Goal: Task Accomplishment & Management: Manage account settings

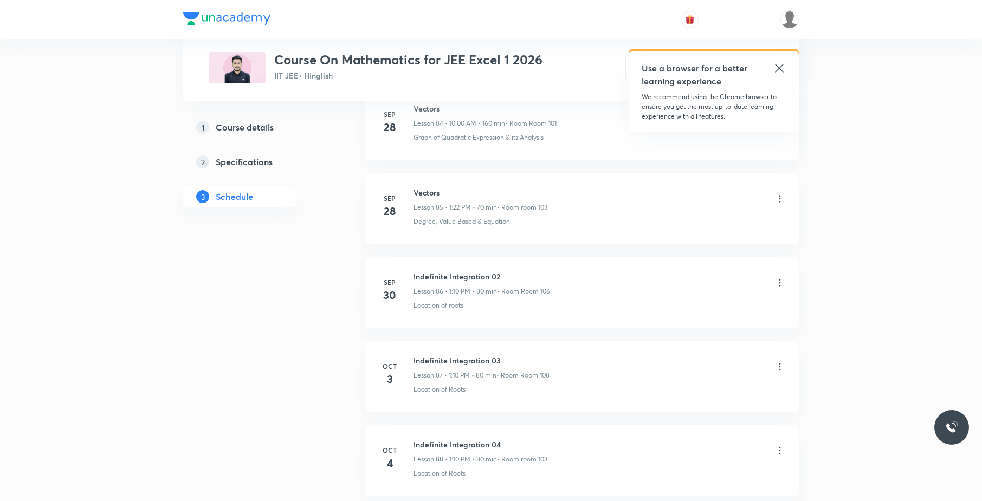
scroll to position [7657, 0]
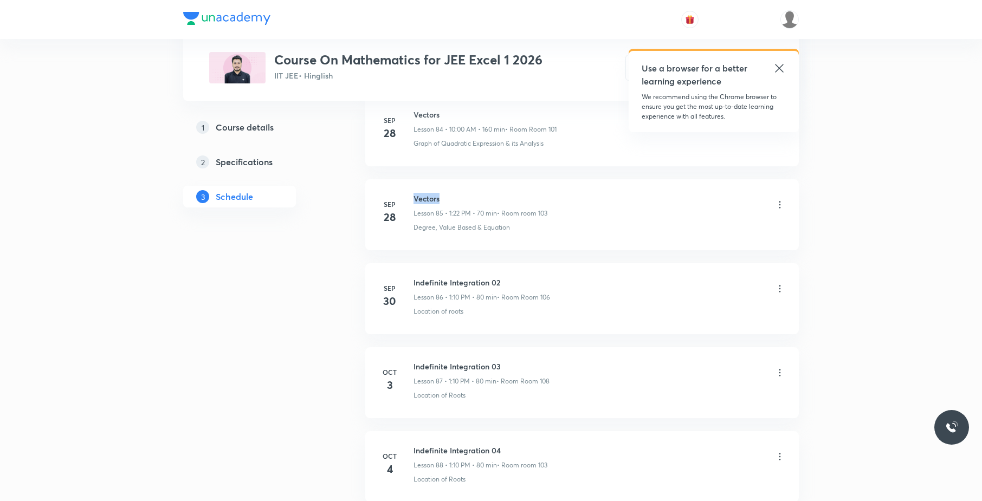
drag, startPoint x: 466, startPoint y: 218, endPoint x: 413, endPoint y: 218, distance: 53.1
click at [413, 218] on li "[DATE] Vectors Lesson 85 • 1:22 PM • 70 min • Room room 103 Degree, Value Based…" at bounding box center [582, 214] width 434 height 71
copy h6 "Vectors"
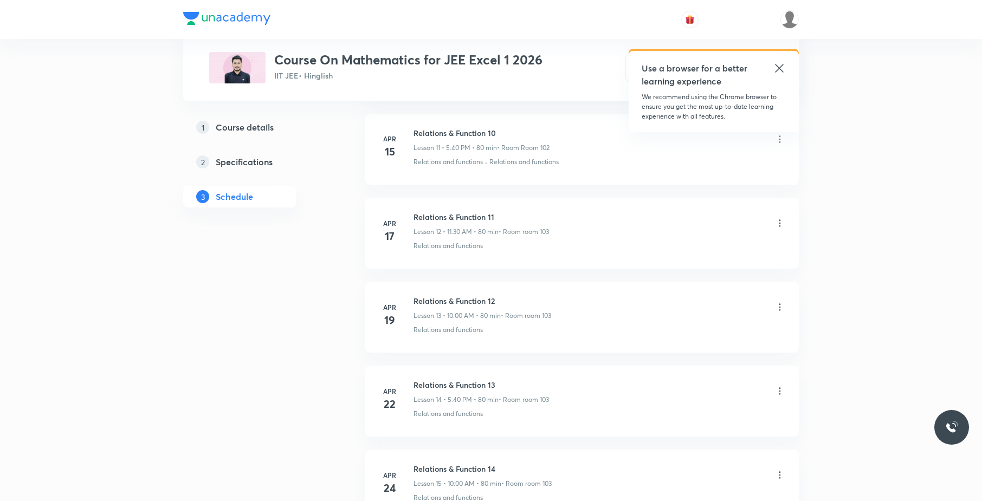
scroll to position [0, 0]
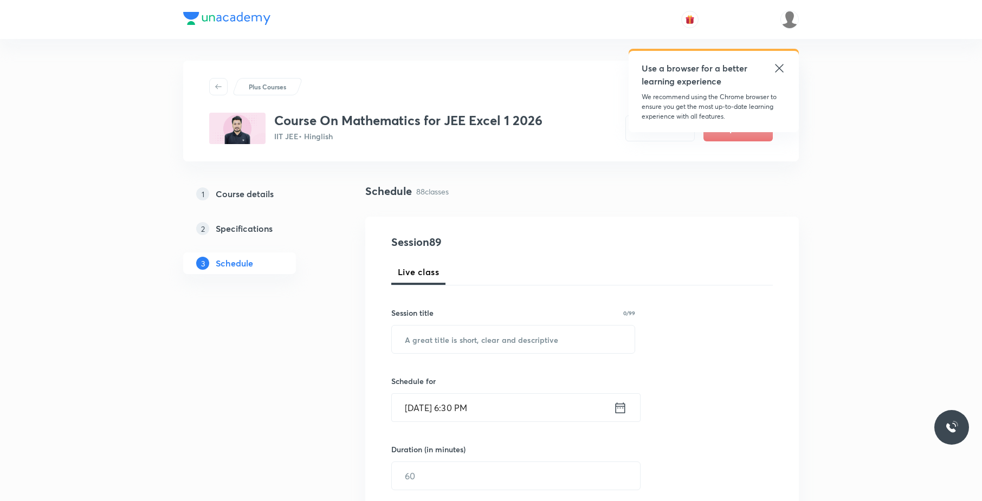
copy h6 "Vectors"
click at [514, 342] on input "text" at bounding box center [513, 340] width 243 height 28
paste input "Vectors"
type input "Vectors"
click at [500, 404] on input "[DATE] 6:30 PM" at bounding box center [503, 408] width 222 height 28
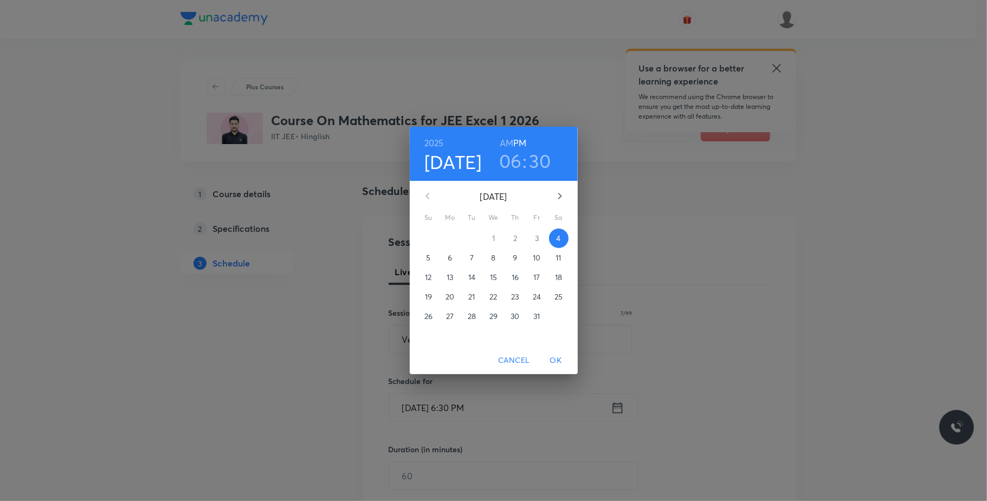
click at [428, 262] on p "5" at bounding box center [428, 258] width 4 height 11
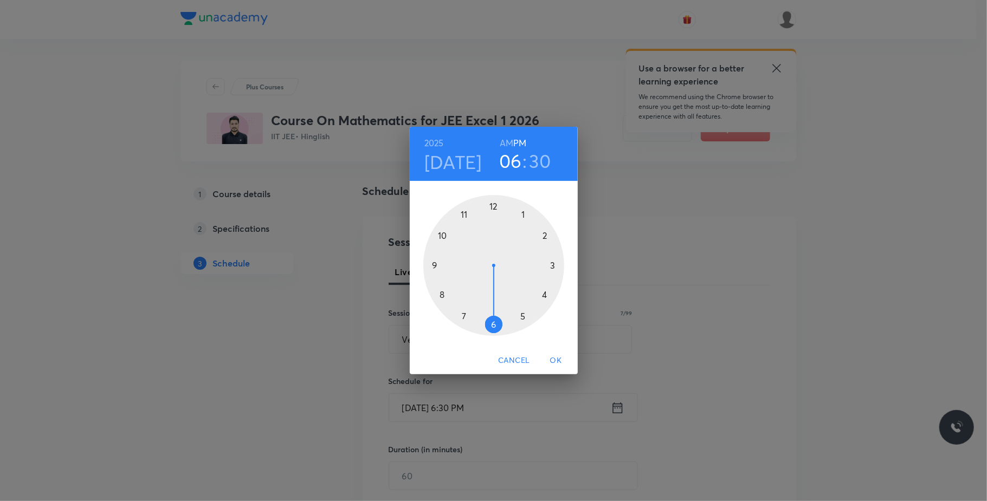
click at [494, 206] on div at bounding box center [493, 265] width 141 height 141
click at [493, 330] on div at bounding box center [493, 265] width 141 height 141
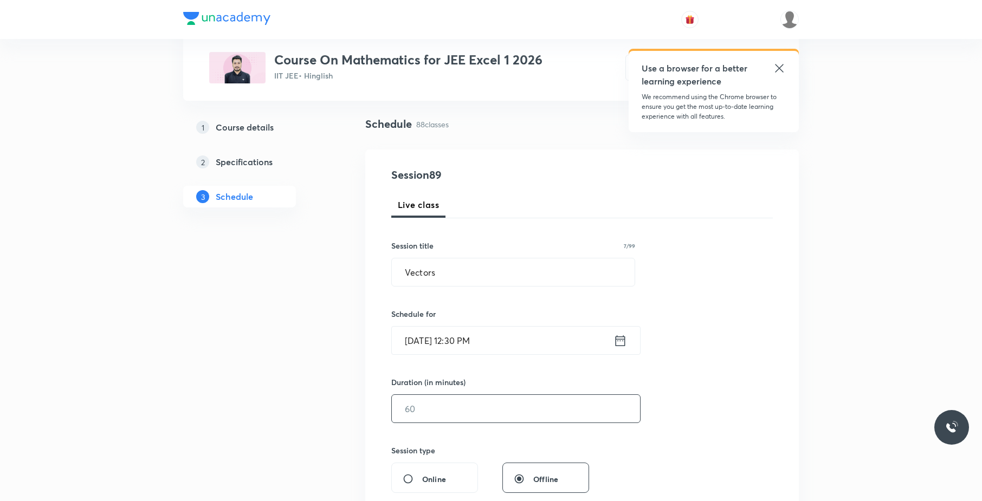
scroll to position [68, 0]
click at [451, 411] on input "text" at bounding box center [516, 408] width 248 height 28
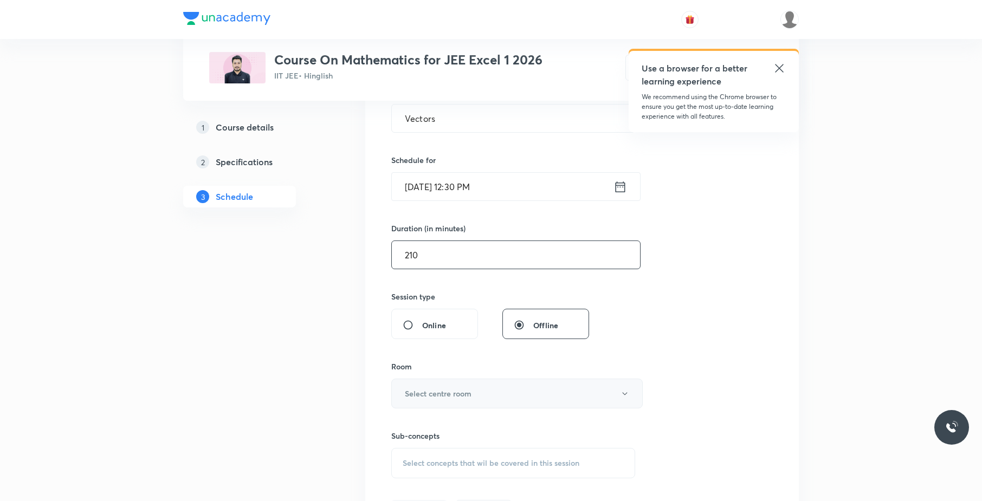
scroll to position [222, 0]
type input "210"
click at [493, 389] on button "Select centre room" at bounding box center [516, 393] width 251 height 30
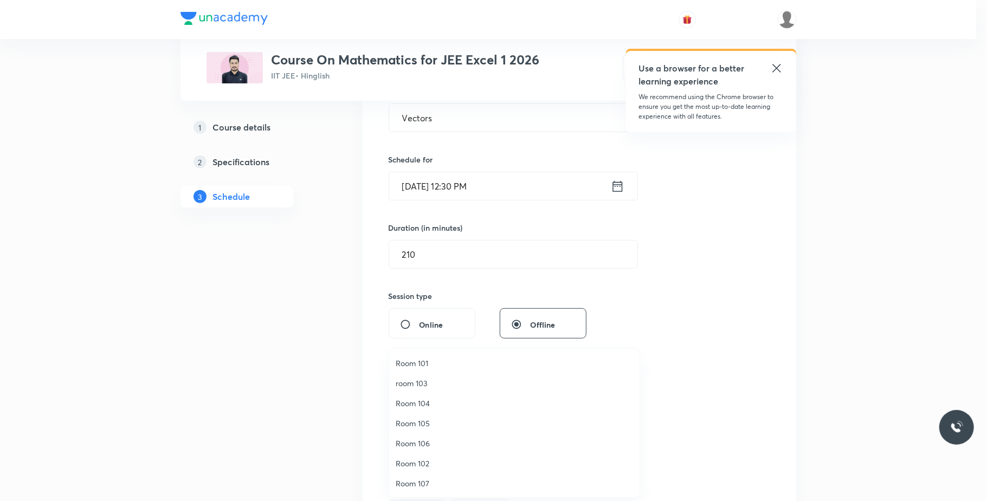
click at [428, 362] on span "Room 101" at bounding box center [514, 363] width 237 height 11
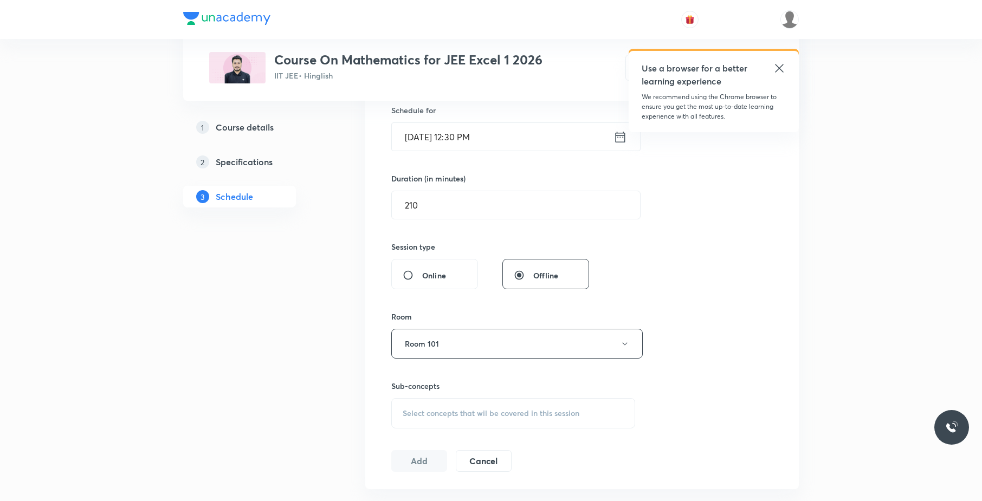
scroll to position [271, 0]
click at [482, 408] on div "Select concepts that wil be covered in this session" at bounding box center [513, 413] width 244 height 30
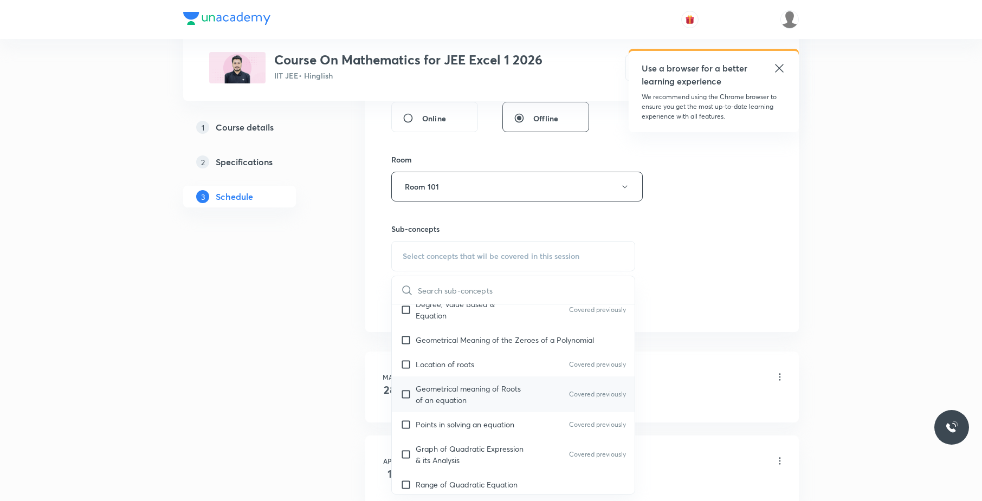
scroll to position [135, 0]
drag, startPoint x: 482, startPoint y: 389, endPoint x: 768, endPoint y: 293, distance: 301.3
click at [483, 388] on p "Geometrical meaning of Roots of an equation" at bounding box center [470, 394] width 109 height 23
checkbox input "true"
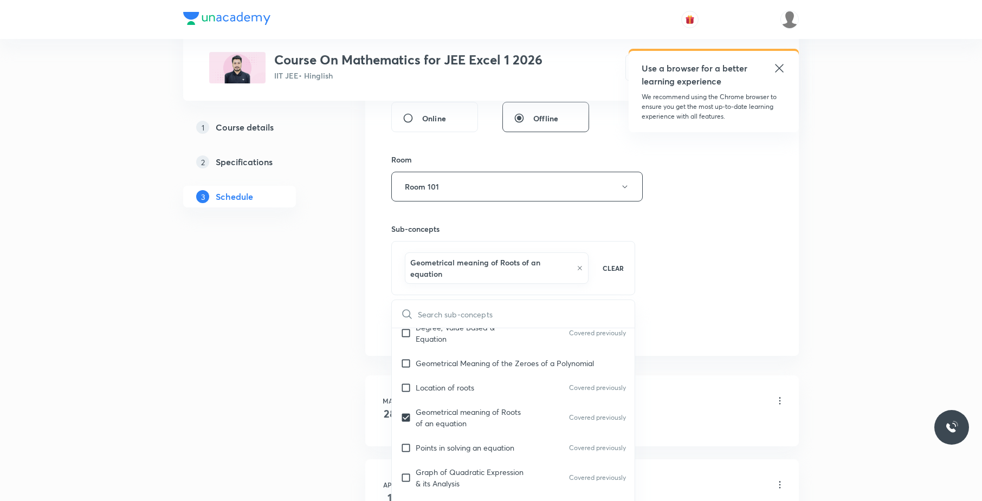
click at [768, 293] on div "Session 89 Live class Session title 7/99 Vectors ​ Schedule for [DATE] 12:30 PM…" at bounding box center [581, 72] width 381 height 533
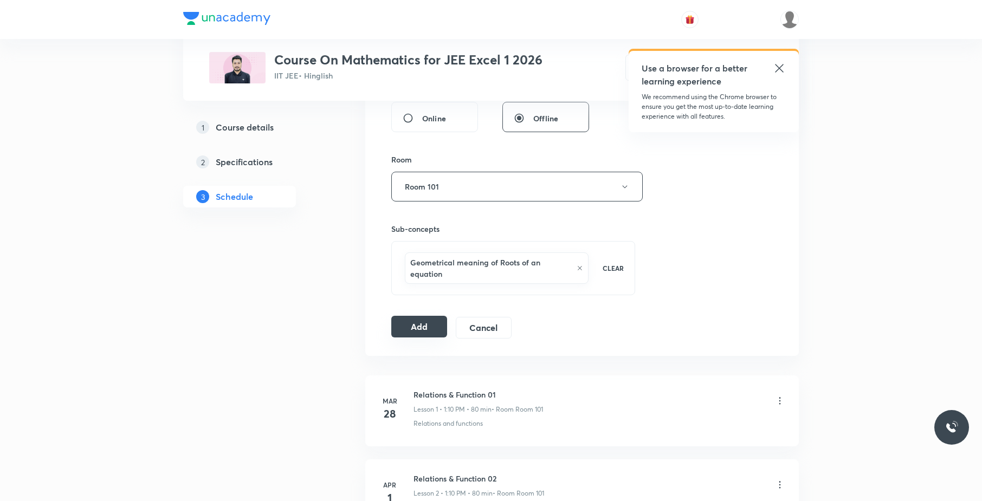
click at [413, 328] on button "Add" at bounding box center [419, 327] width 56 height 22
